Goal: Task Accomplishment & Management: Manage account settings

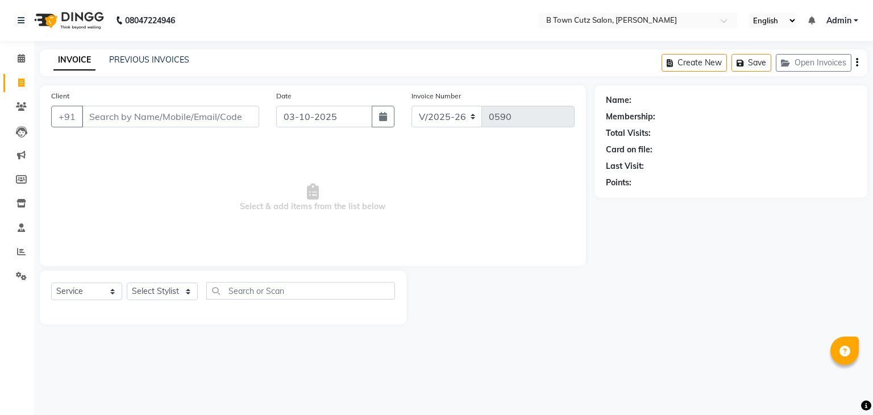
select select "4658"
select select "service"
click at [105, 119] on input "Client" at bounding box center [170, 117] width 177 height 22
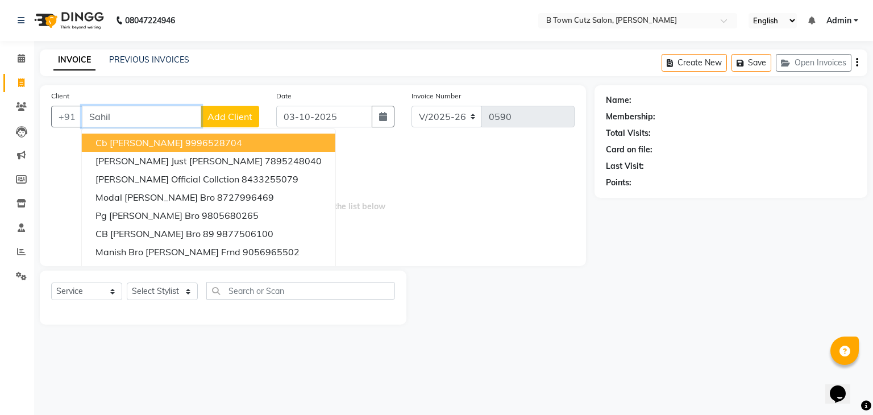
click at [107, 144] on span "Cb [PERSON_NAME]" at bounding box center [139, 142] width 88 height 11
type input "9996528704"
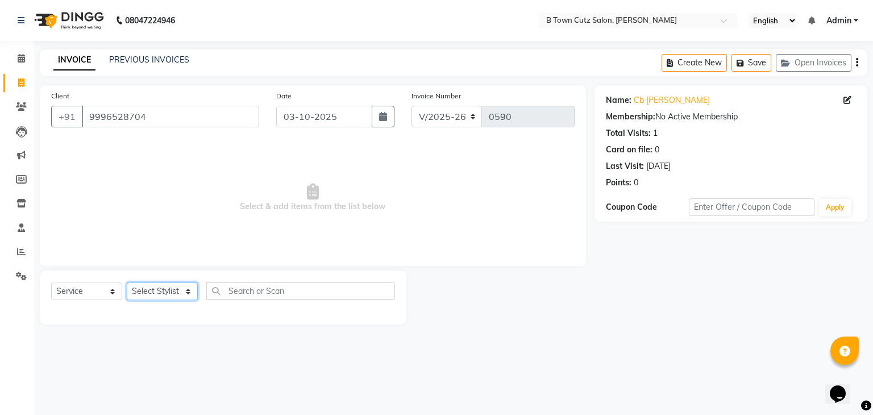
click at [184, 293] on select "Select Stylist Deepak [PERSON_NAME] [PERSON_NAME] [PERSON_NAME] [PERSON_NAME] S…" at bounding box center [162, 292] width 71 height 18
select select "93449"
click at [127, 283] on select "Select Stylist Deepak [PERSON_NAME] [PERSON_NAME] [PERSON_NAME] [PERSON_NAME] S…" at bounding box center [162, 292] width 71 height 18
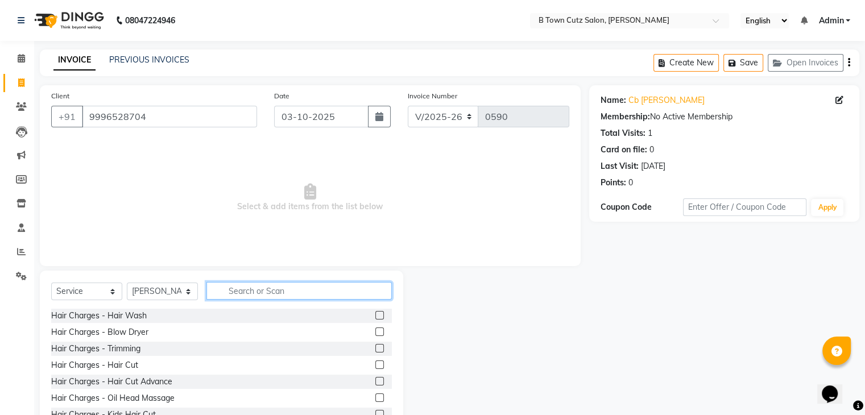
click at [234, 289] on input "text" at bounding box center [298, 291] width 185 height 18
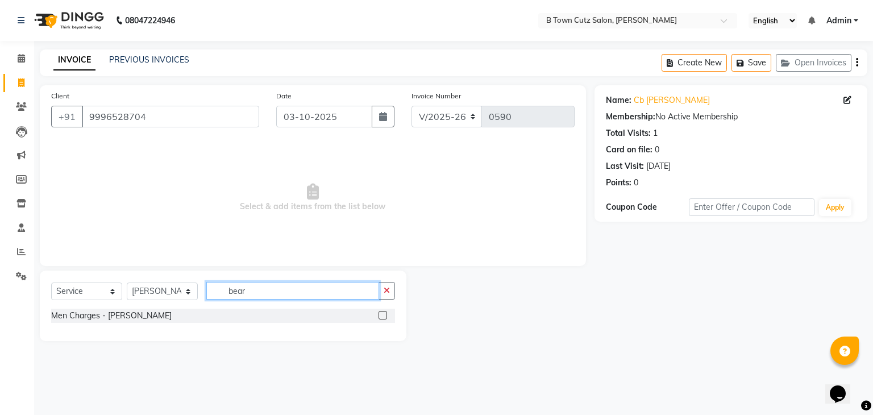
type input "bear"
click at [231, 314] on div "Men Charges - [PERSON_NAME]" at bounding box center [223, 316] width 344 height 14
click at [383, 316] on label at bounding box center [383, 315] width 9 height 9
click at [383, 316] on input "checkbox" at bounding box center [382, 315] width 7 height 7
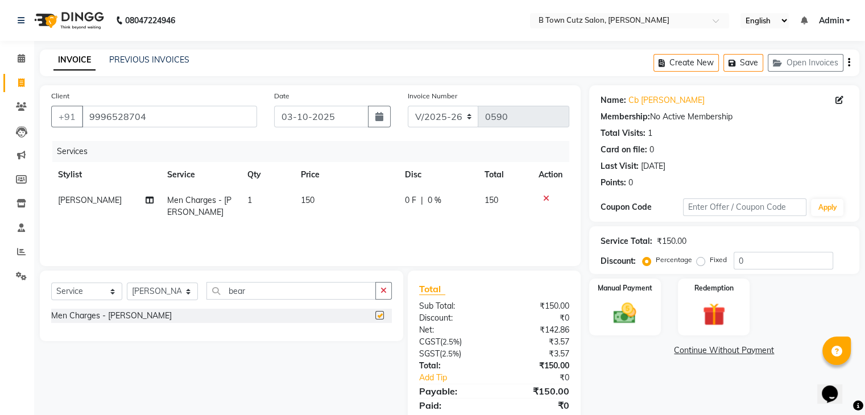
checkbox input "false"
click at [709, 262] on label "Fixed" at bounding box center [717, 260] width 17 height 10
click at [703, 262] on input "Fixed" at bounding box center [703, 260] width 8 height 8
radio input "true"
drag, startPoint x: 738, startPoint y: 258, endPoint x: 746, endPoint y: 264, distance: 9.7
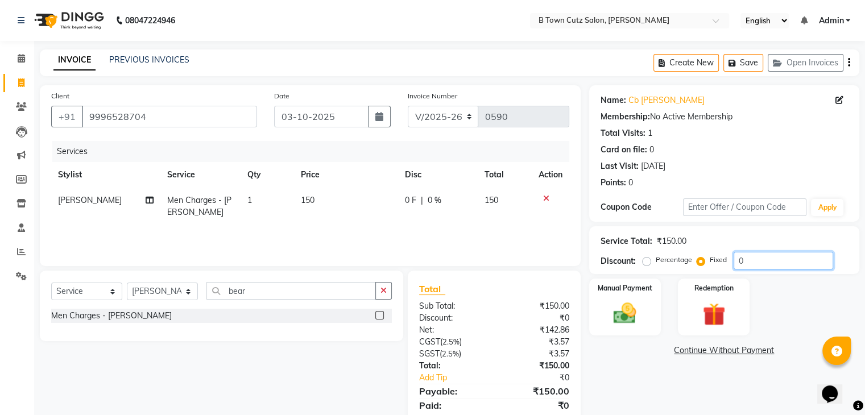
click at [740, 259] on input "0" at bounding box center [782, 261] width 99 height 18
click at [746, 264] on input "0" at bounding box center [782, 261] width 99 height 18
type input "30"
click at [637, 311] on img at bounding box center [624, 313] width 38 height 27
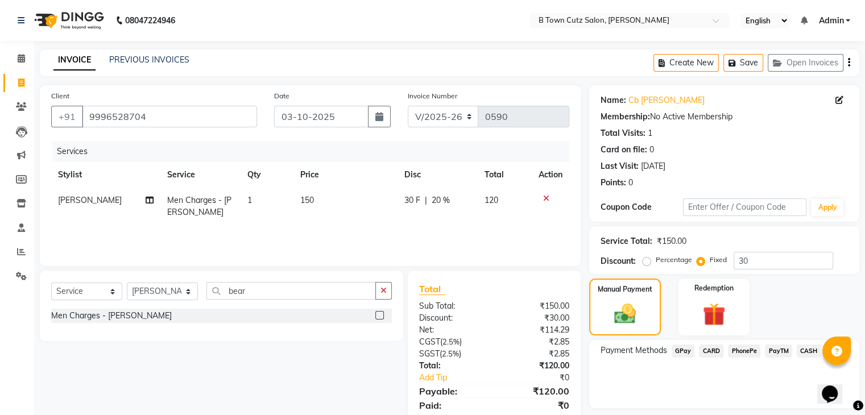
click at [684, 346] on span "GPay" at bounding box center [682, 350] width 23 height 13
click at [717, 412] on button "Add Payment" at bounding box center [767, 411] width 159 height 18
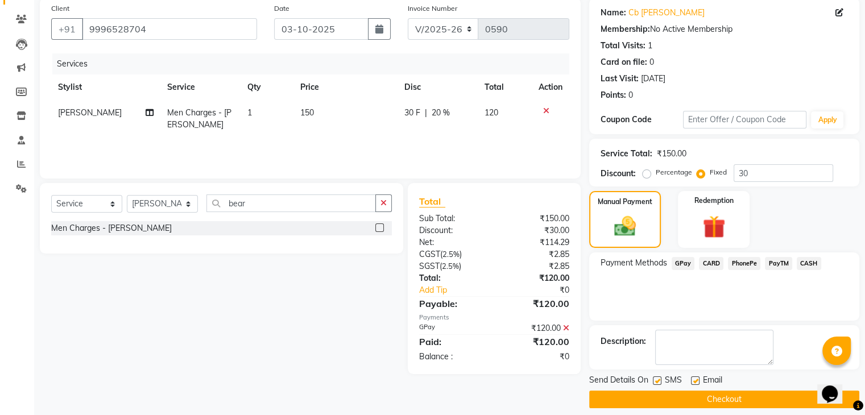
scroll to position [97, 0]
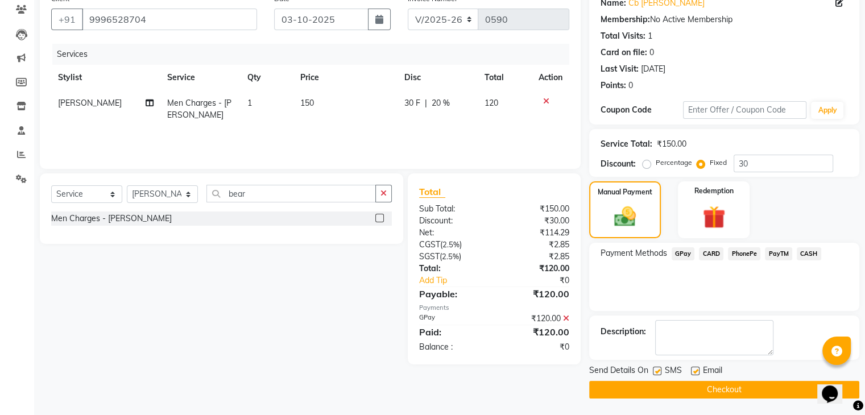
click at [714, 392] on button "Checkout" at bounding box center [724, 390] width 270 height 18
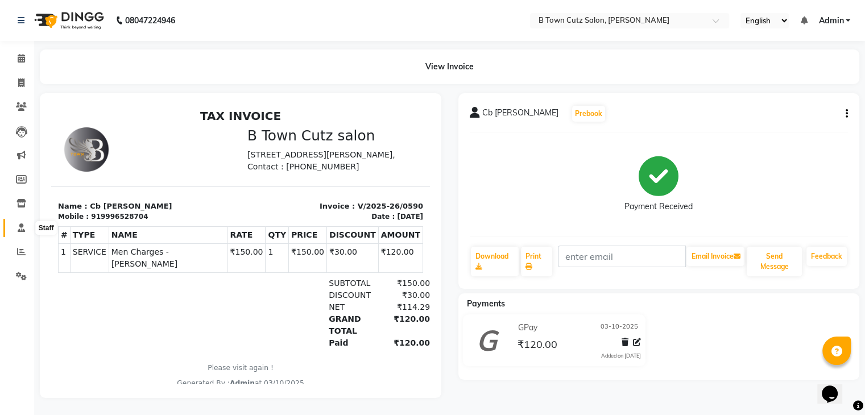
click at [18, 231] on icon at bounding box center [21, 227] width 7 height 9
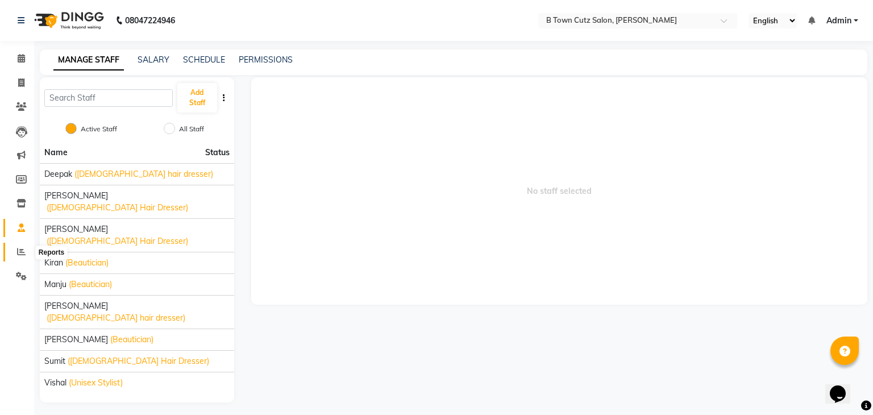
click at [22, 250] on icon at bounding box center [21, 251] width 9 height 9
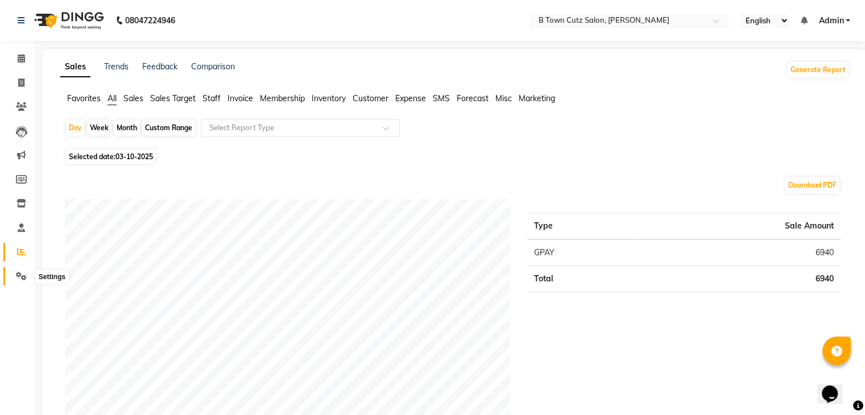
click at [19, 275] on icon at bounding box center [21, 276] width 11 height 9
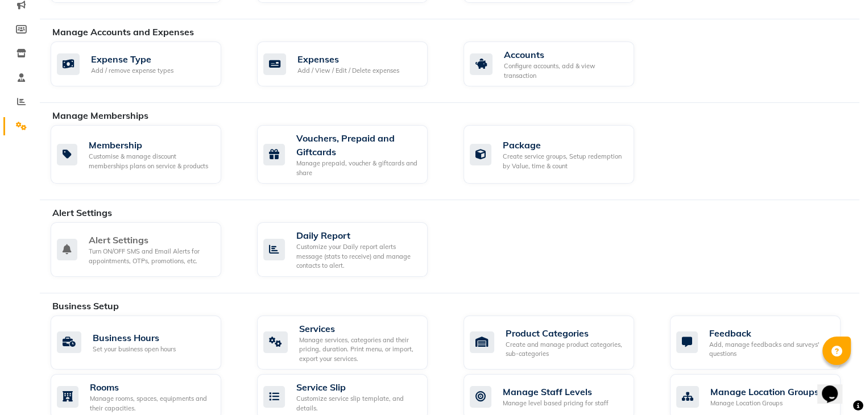
scroll to position [171, 0]
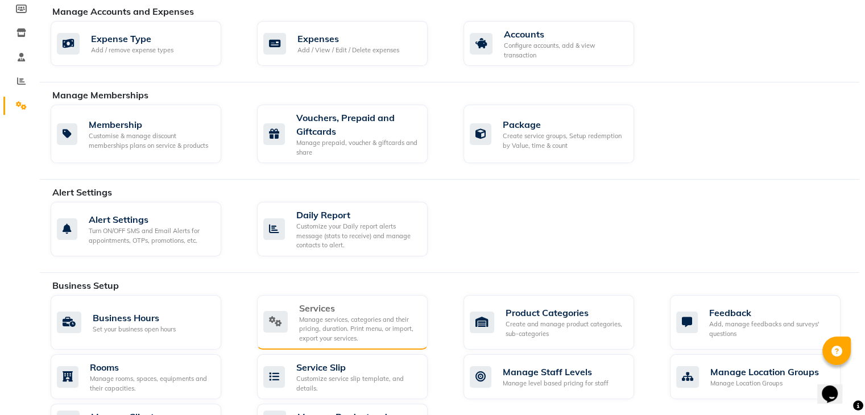
click at [318, 315] on div "Manage services, categories and their pricing, duration. Print menu, or import,…" at bounding box center [358, 329] width 119 height 28
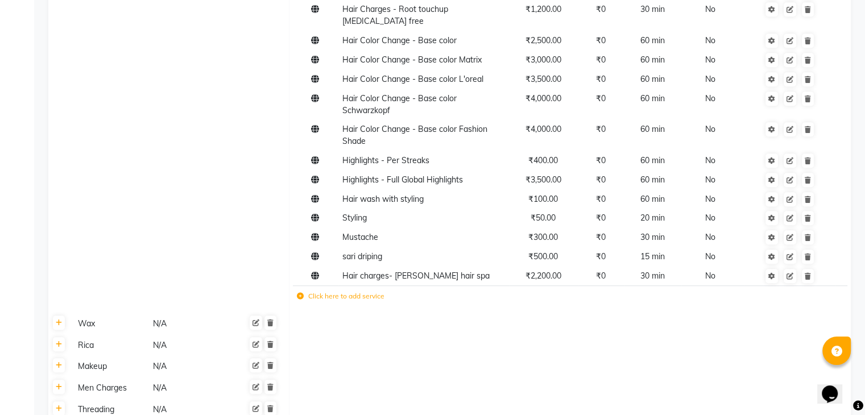
scroll to position [796, 0]
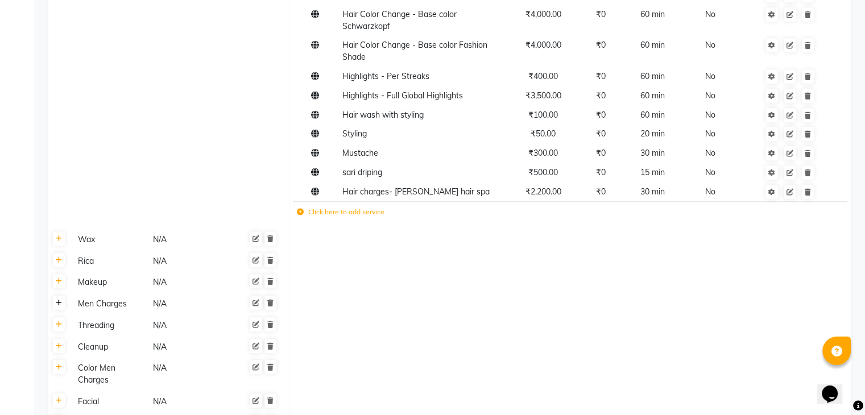
click at [58, 300] on icon at bounding box center [59, 303] width 6 height 7
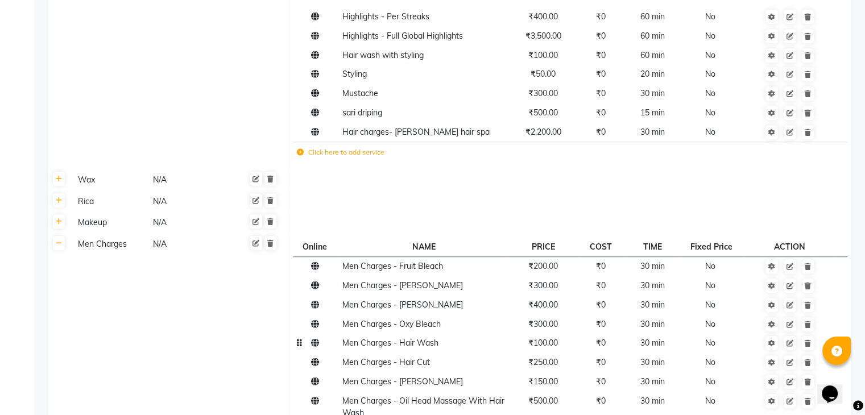
scroll to position [909, 0]
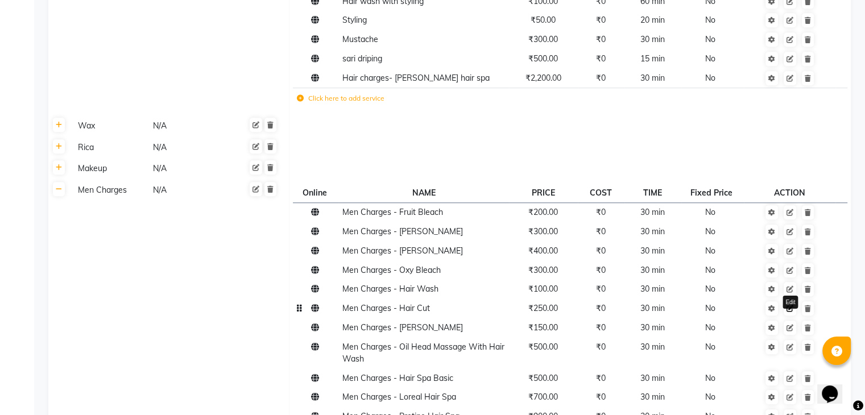
click at [788, 305] on icon at bounding box center [789, 308] width 7 height 7
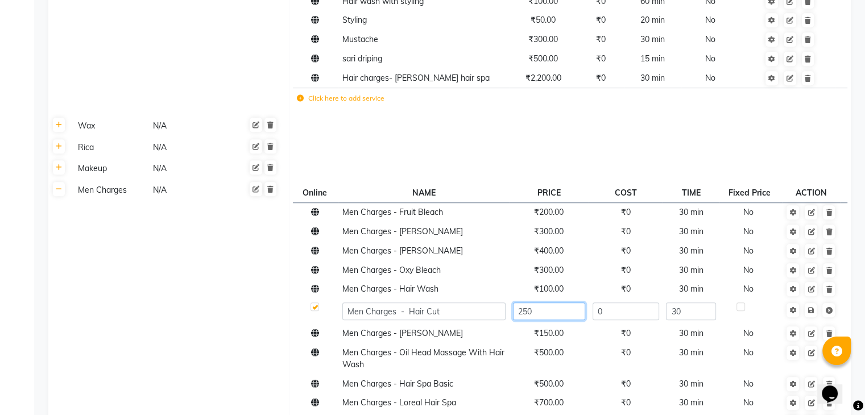
click at [541, 303] on input "250" at bounding box center [549, 311] width 72 height 18
type input "200"
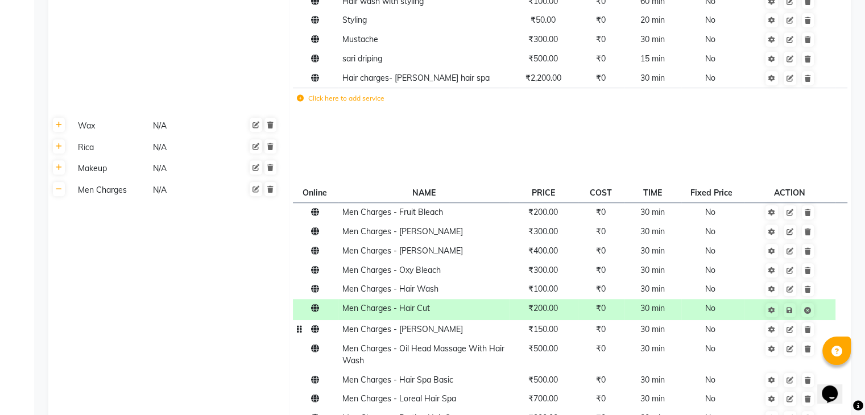
click at [551, 330] on td "₹150.00" at bounding box center [543, 329] width 68 height 19
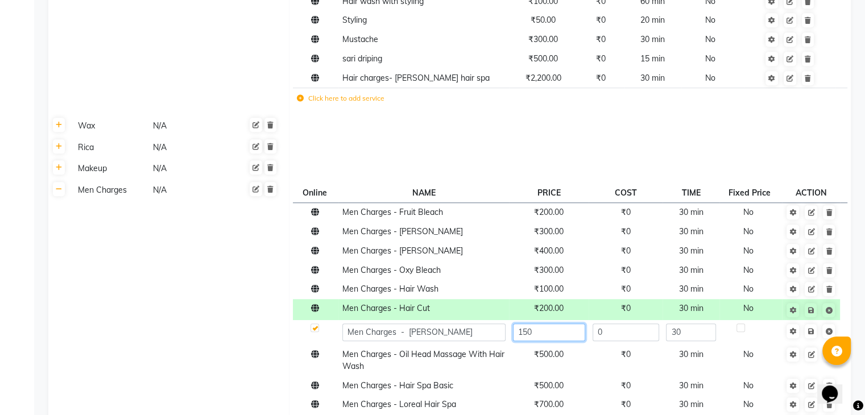
click at [544, 326] on input "150" at bounding box center [549, 332] width 72 height 18
type input "120"
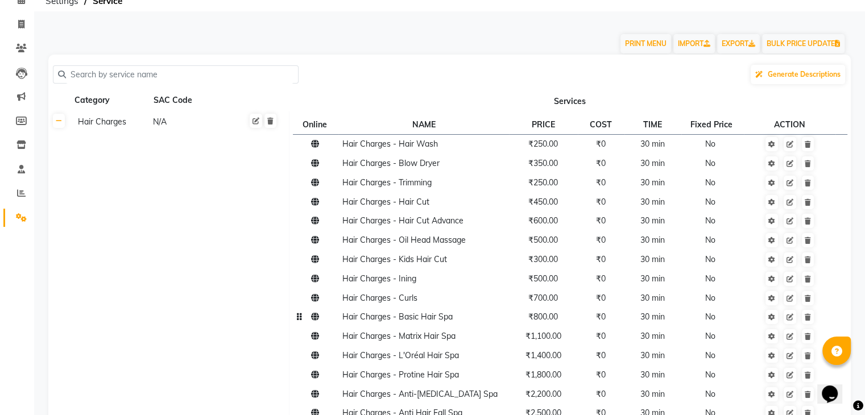
scroll to position [57, 0]
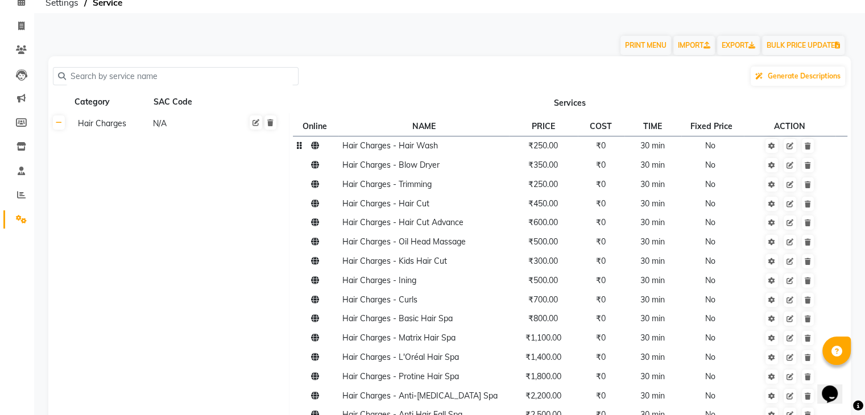
click at [422, 148] on span "Hair Charges - Hair Wash" at bounding box center [389, 145] width 95 height 10
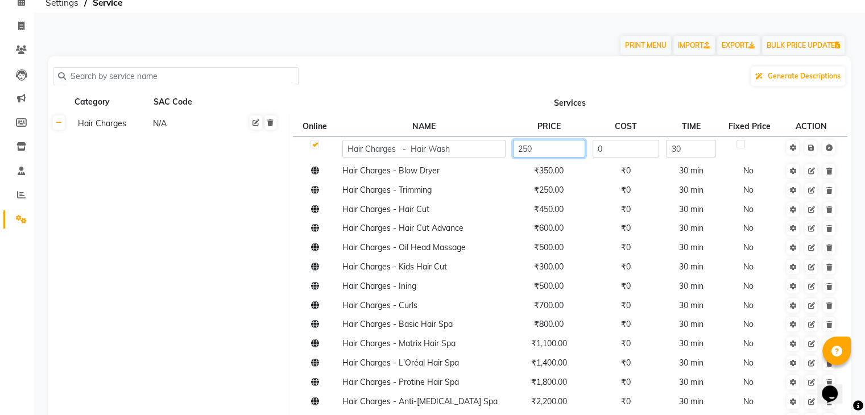
click at [543, 150] on input "250" at bounding box center [549, 149] width 72 height 18
type input "2"
type input "300"
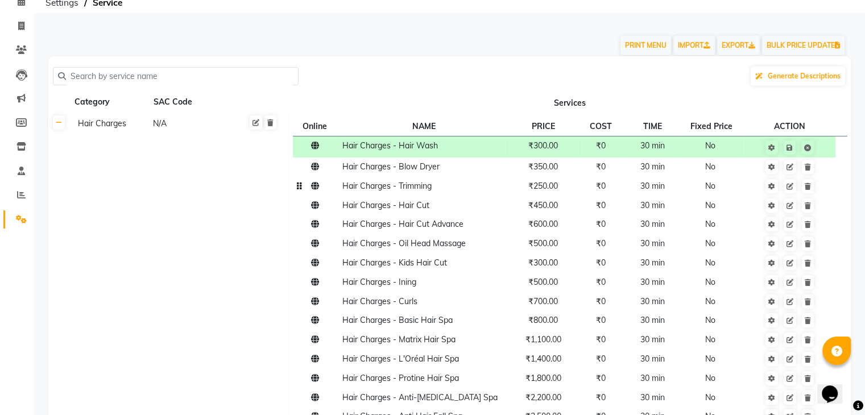
drag, startPoint x: 496, startPoint y: 210, endPoint x: 468, endPoint y: 188, distance: 35.2
click at [468, 188] on td "Hair Charges - Trimming" at bounding box center [423, 186] width 171 height 19
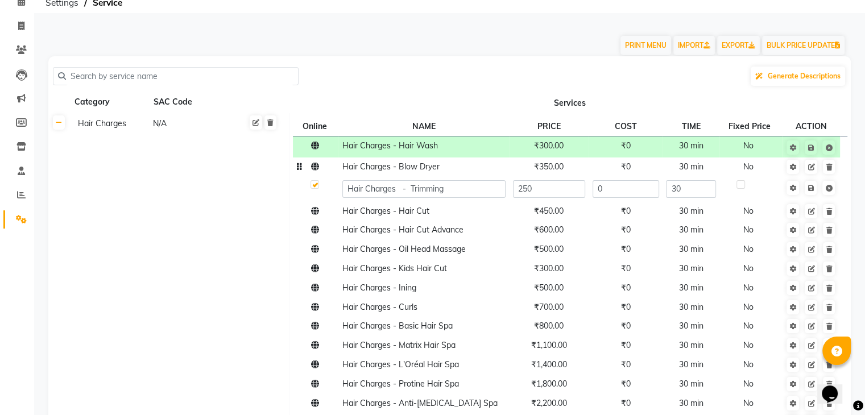
click at [557, 169] on span "₹350.00" at bounding box center [549, 166] width 30 height 10
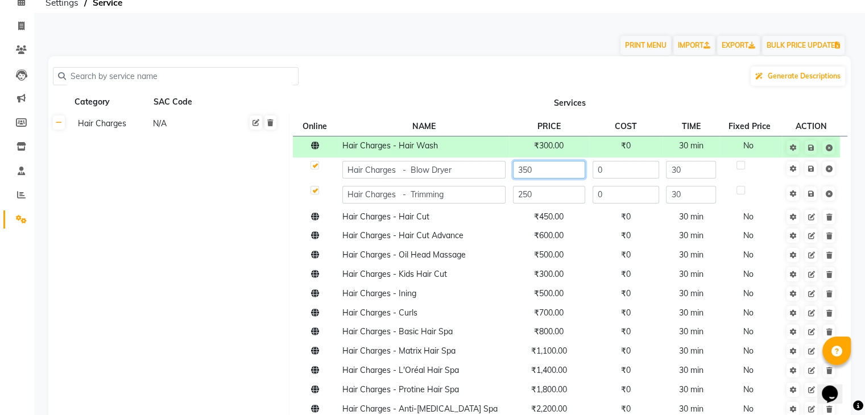
click at [547, 169] on input "350" at bounding box center [549, 170] width 72 height 18
type input "3"
type input "200"
click at [498, 240] on td "Hair Charges - Hair Cut Advance" at bounding box center [423, 235] width 171 height 19
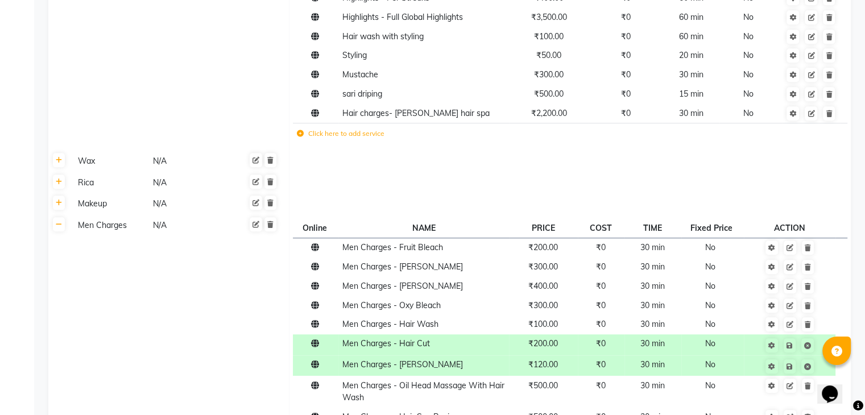
scroll to position [909, 0]
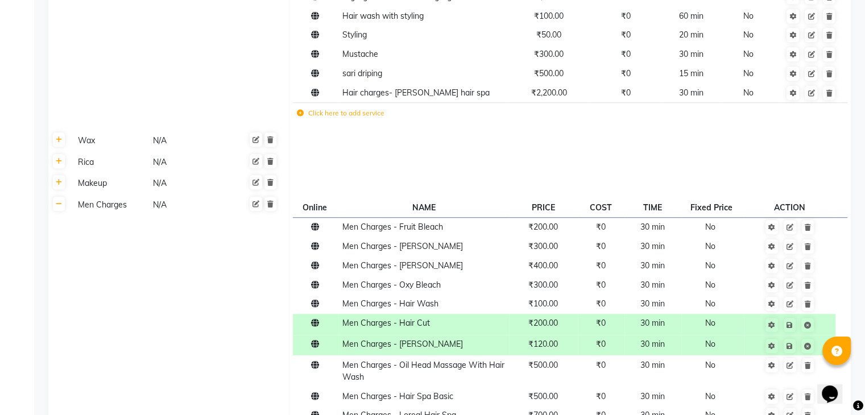
click at [103, 206] on td "Men Charges N/A" at bounding box center [179, 367] width 219 height 347
click at [102, 198] on div "Men Charges" at bounding box center [110, 205] width 74 height 14
click at [157, 234] on td "Men Charges" at bounding box center [179, 367] width 219 height 347
click at [273, 200] on link at bounding box center [277, 207] width 13 height 14
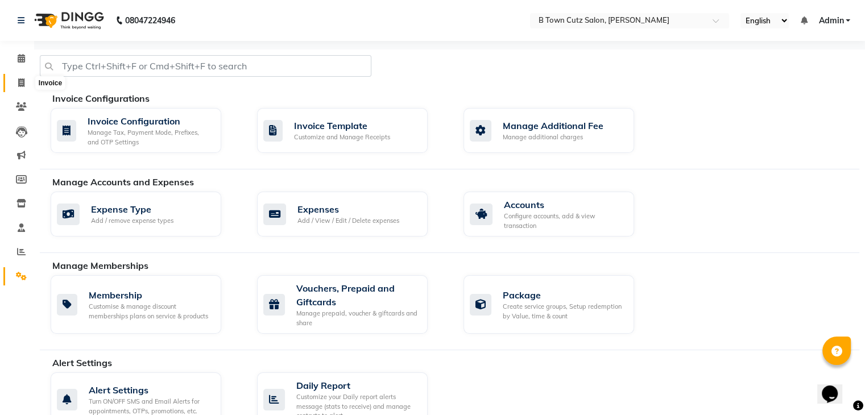
click at [19, 85] on icon at bounding box center [21, 82] width 6 height 9
select select "4658"
select select "service"
